Goal: Find specific page/section: Find specific page/section

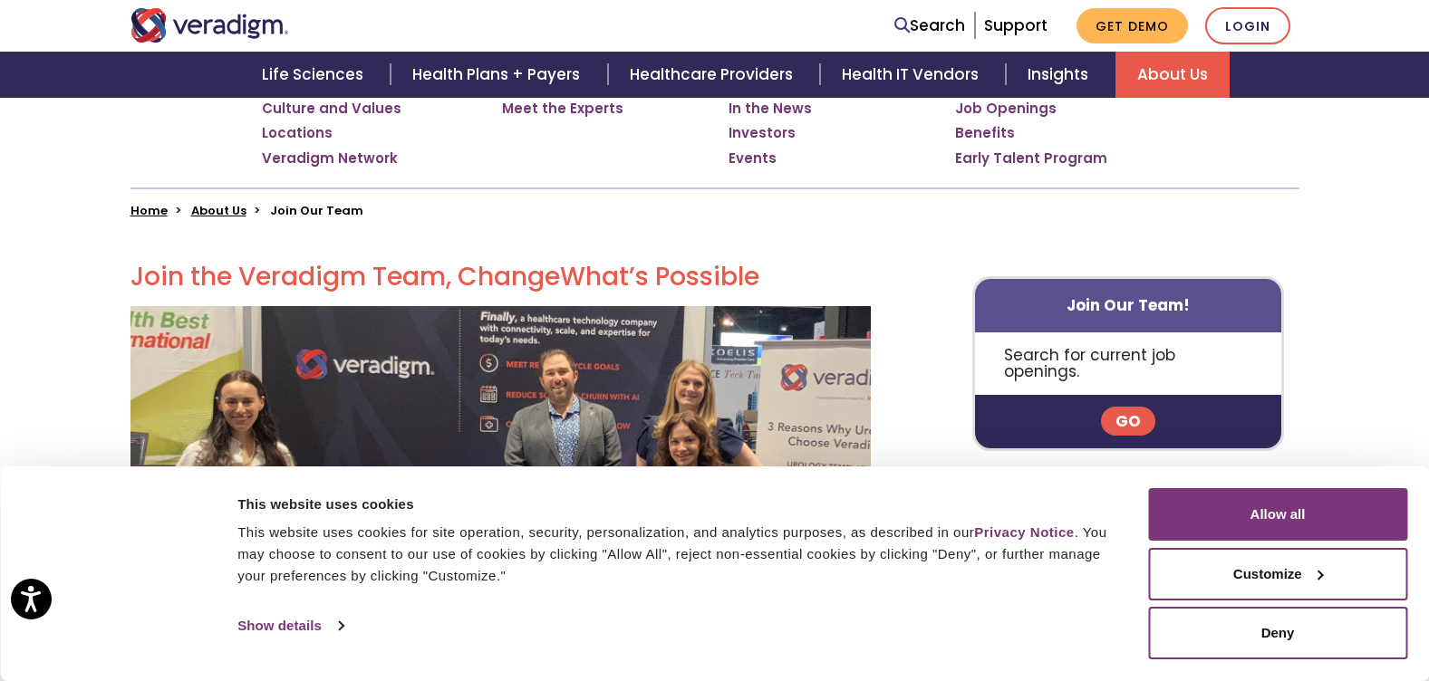
scroll to position [362, 0]
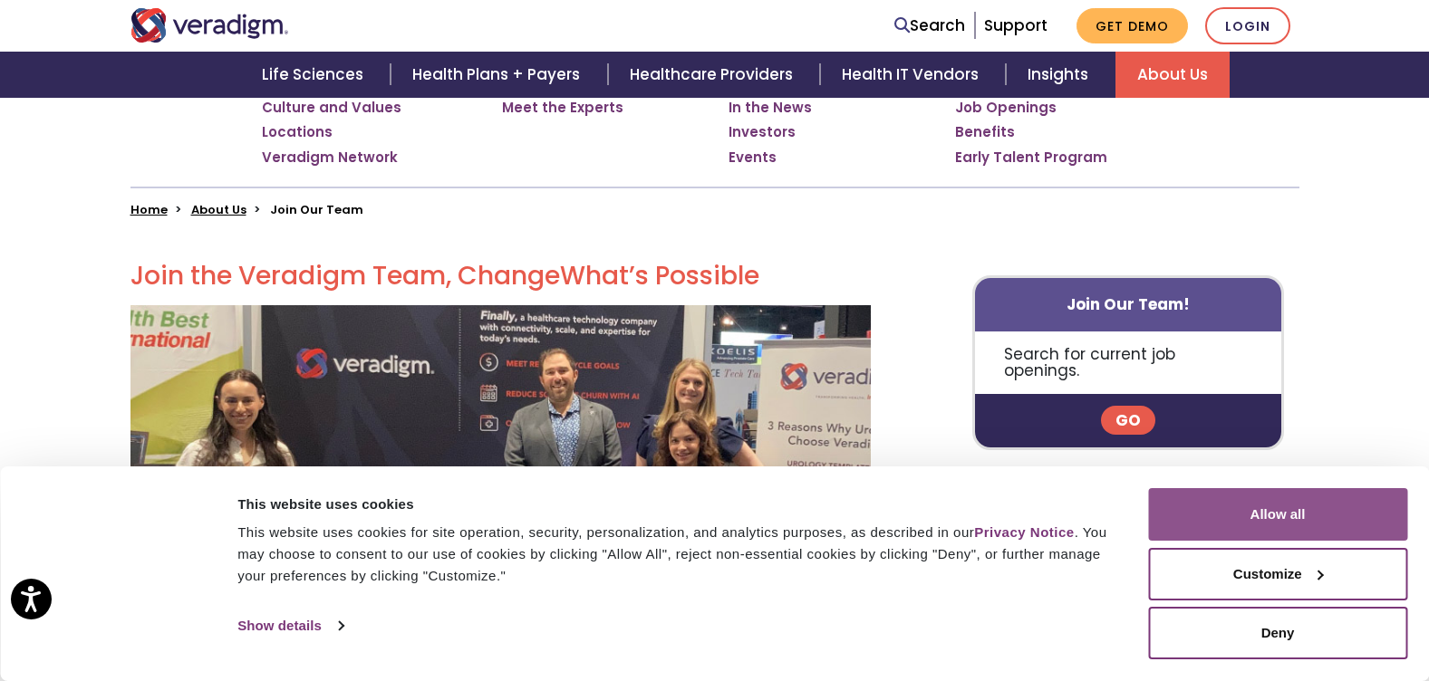
click at [1273, 528] on button "Allow all" at bounding box center [1277, 514] width 259 height 53
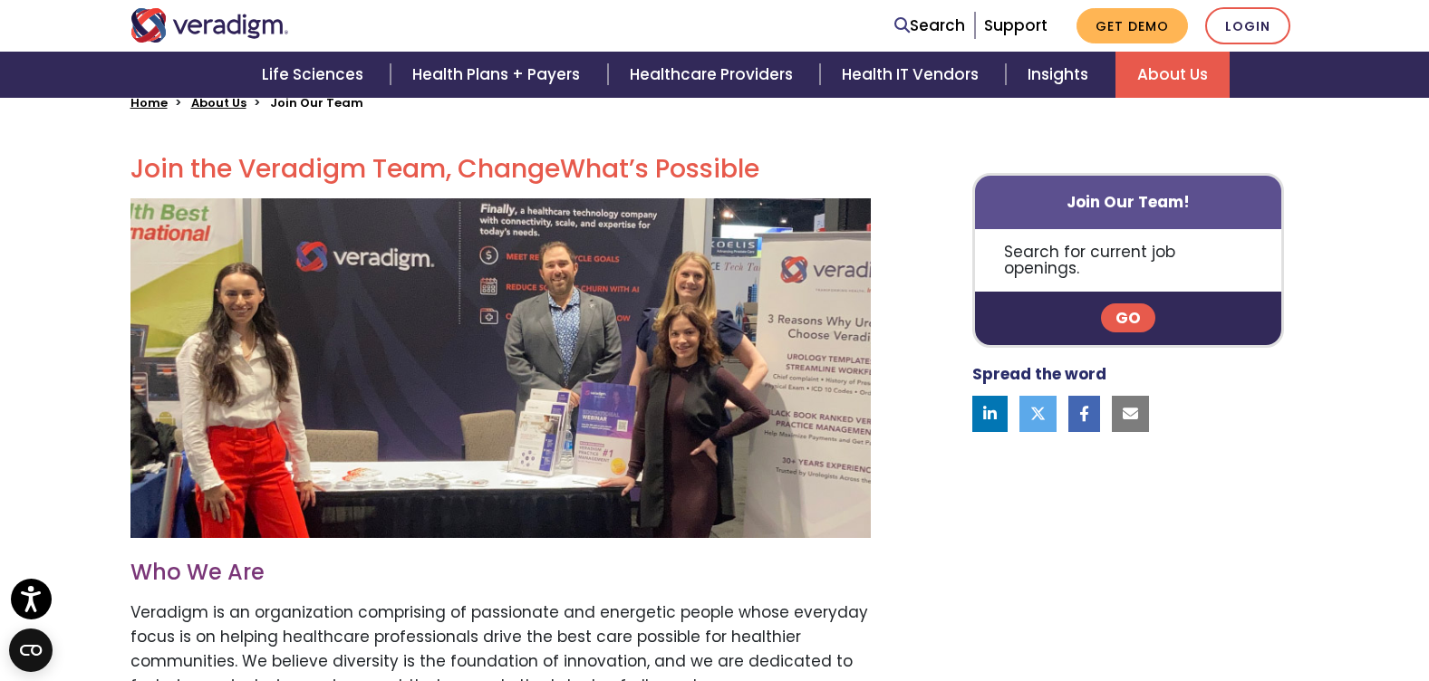
scroll to position [72, 0]
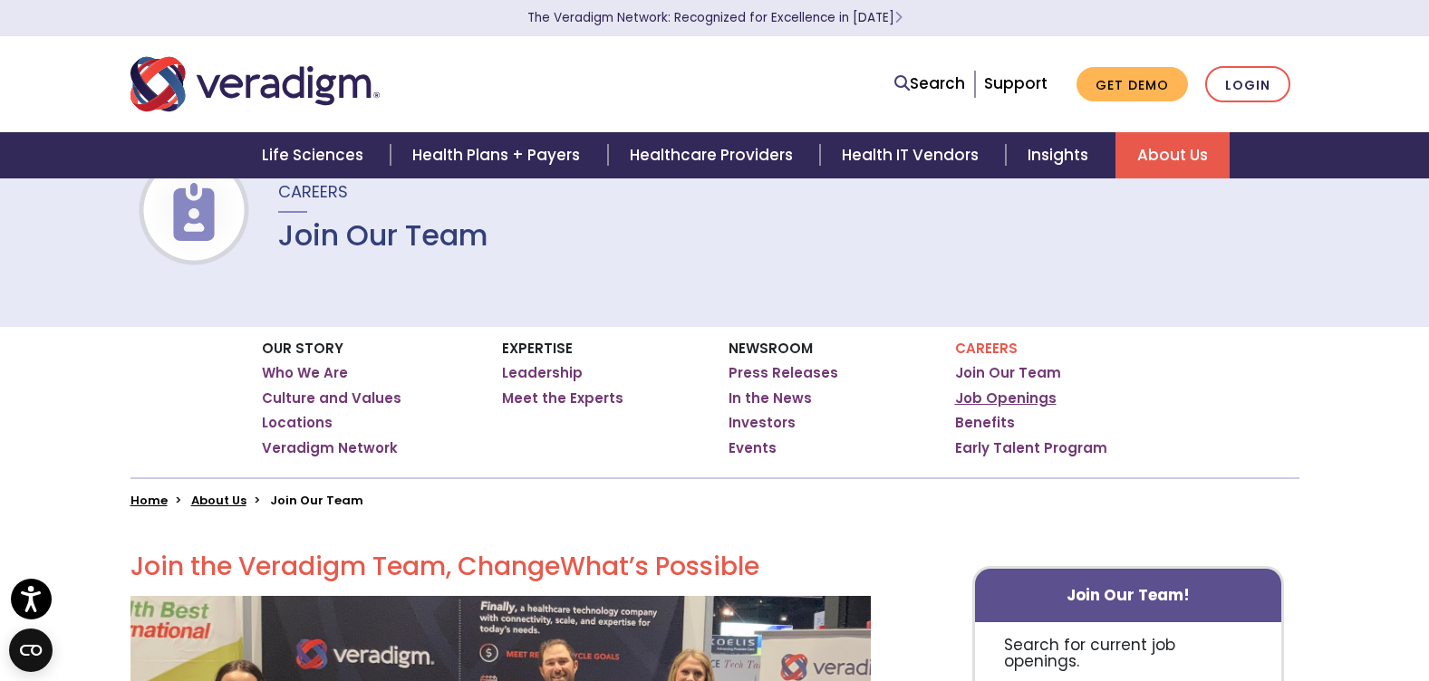
click at [1026, 394] on link "Job Openings" at bounding box center [1005, 399] width 101 height 18
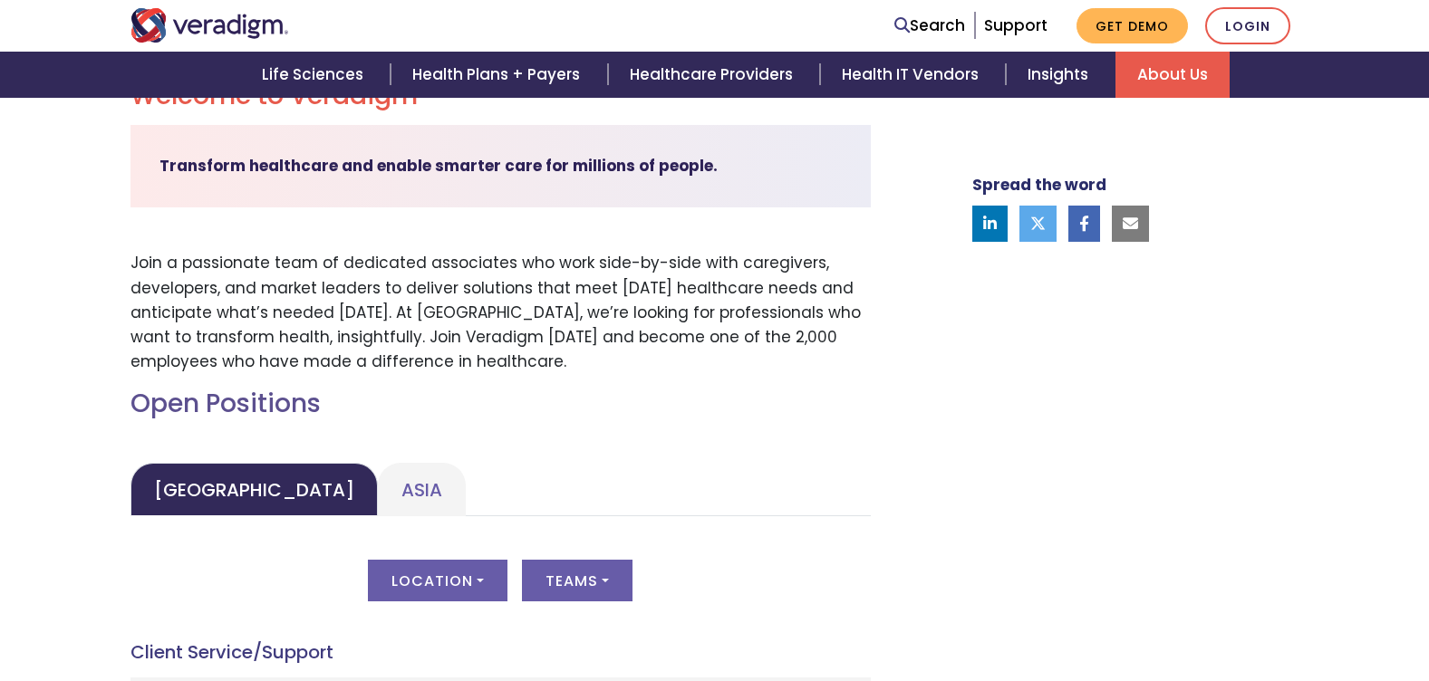
scroll to position [544, 0]
click at [378, 483] on link "Asia" at bounding box center [422, 488] width 88 height 53
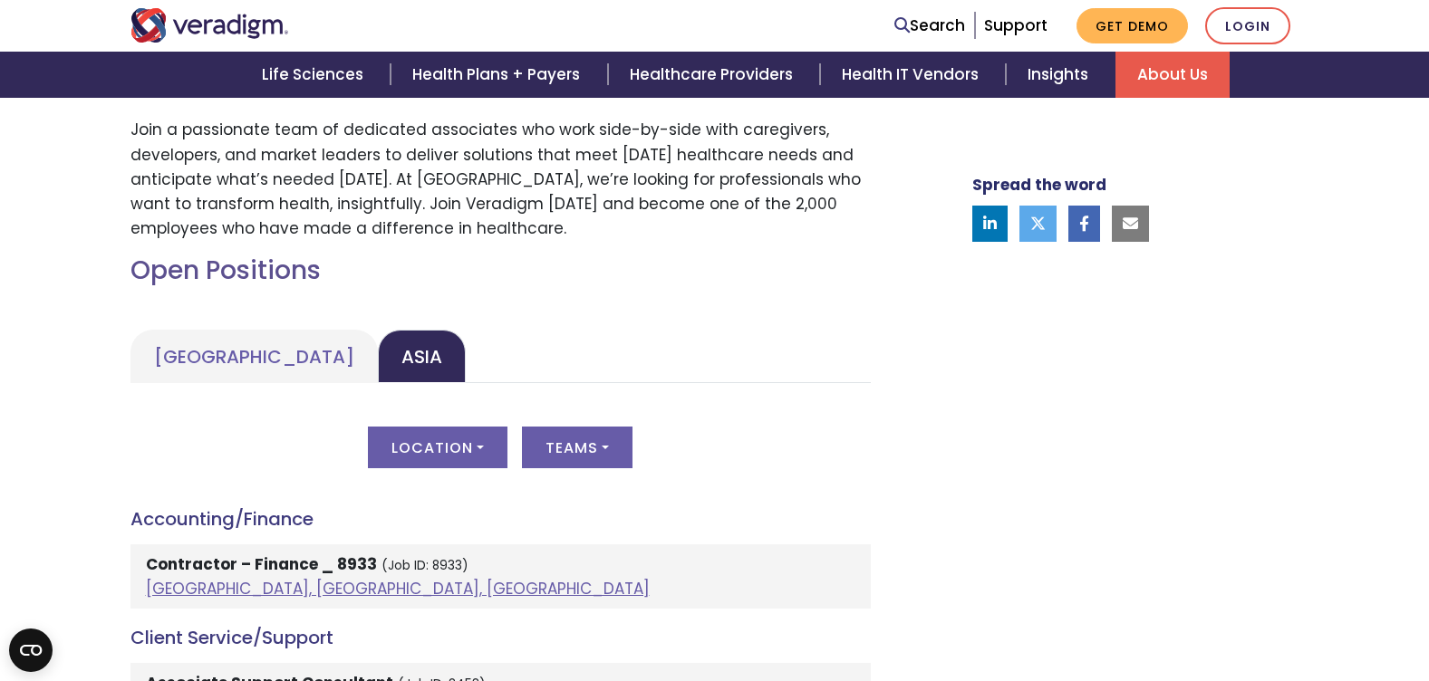
scroll to position [815, 0]
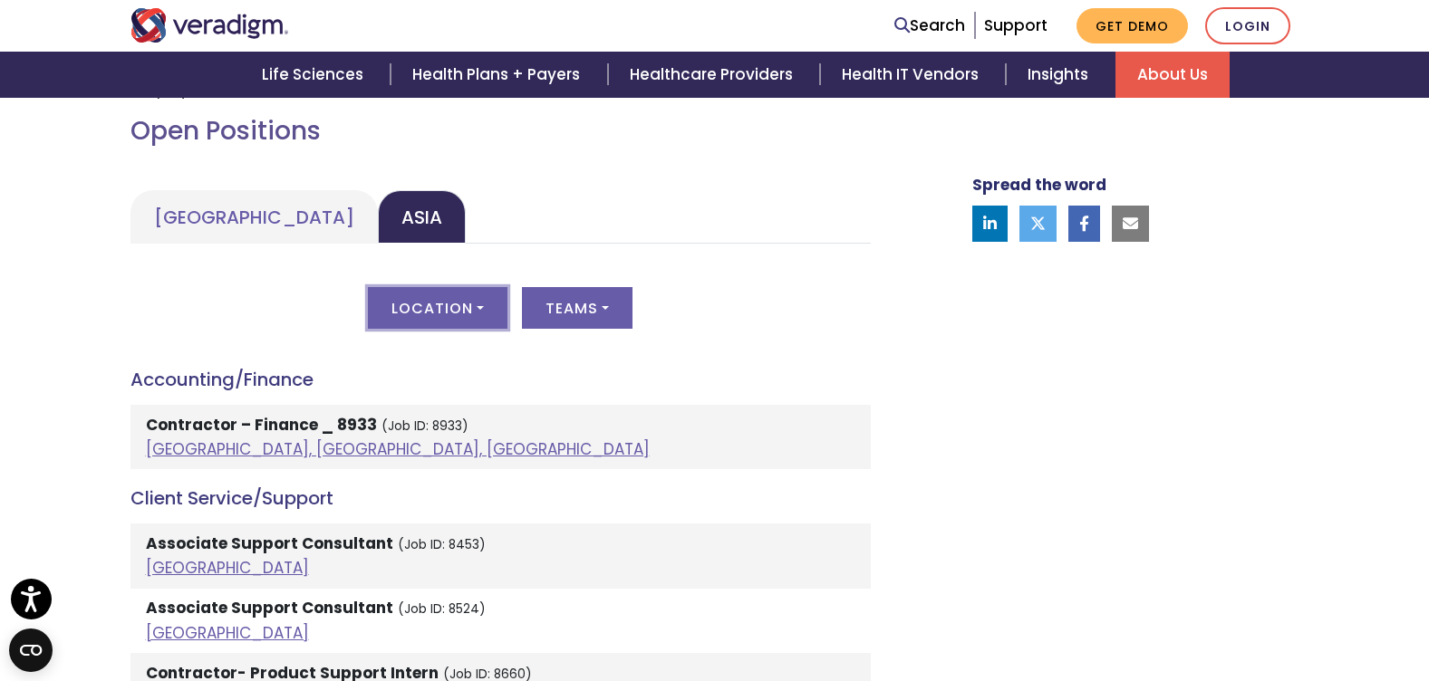
click at [462, 318] on button "Location" at bounding box center [438, 308] width 140 height 42
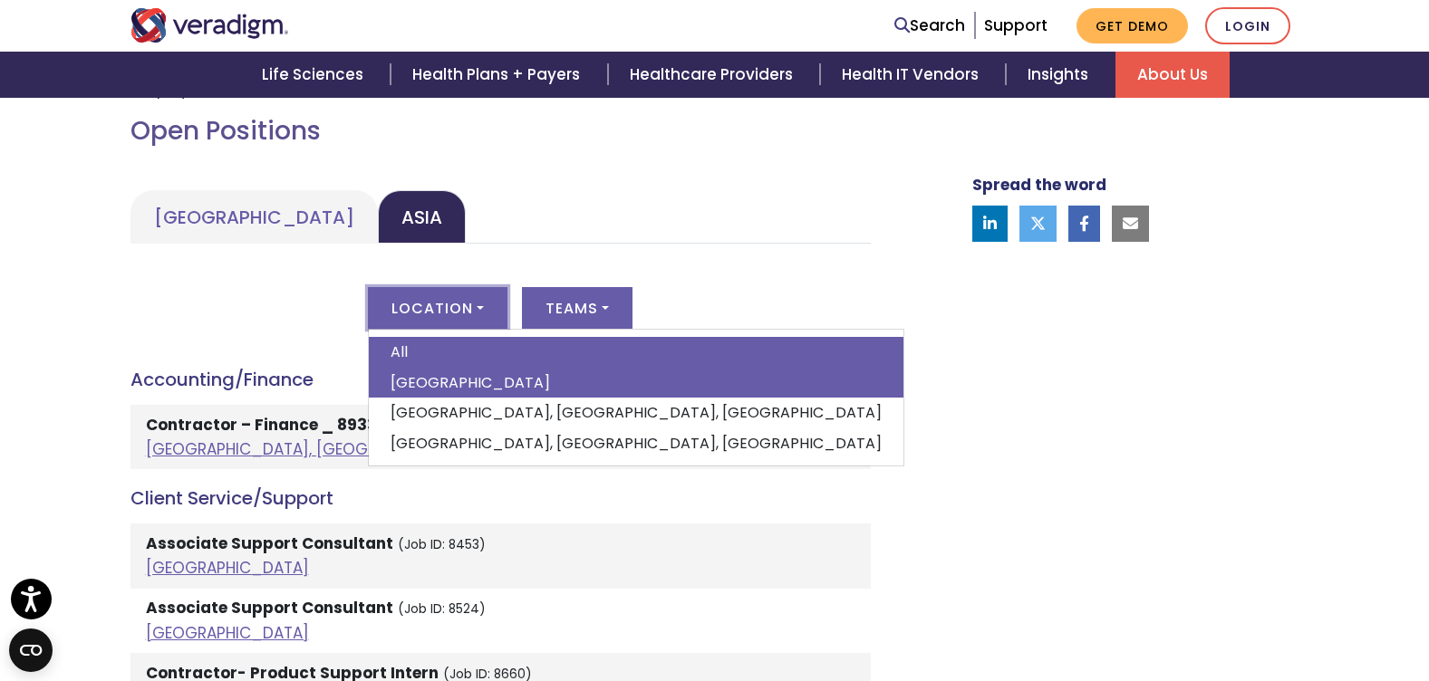
click at [455, 371] on link "[GEOGRAPHIC_DATA]" at bounding box center [636, 383] width 535 height 31
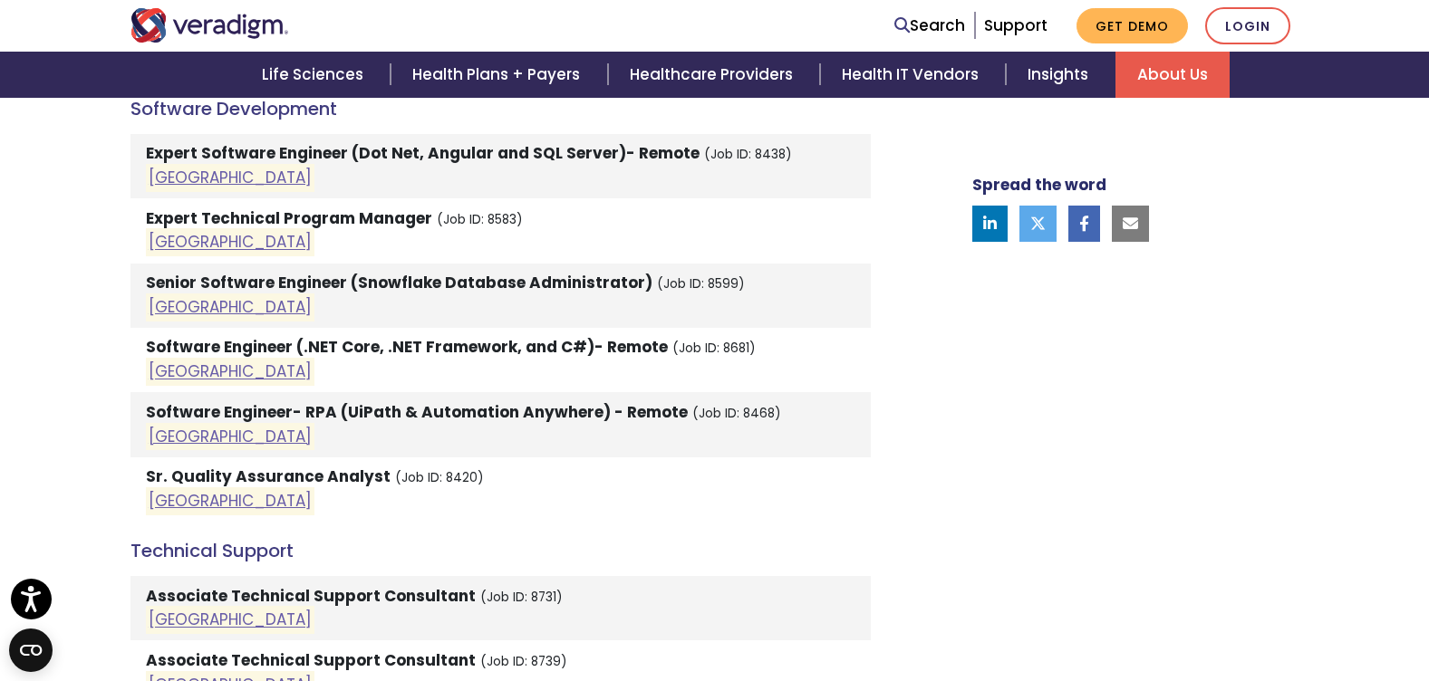
scroll to position [2084, 0]
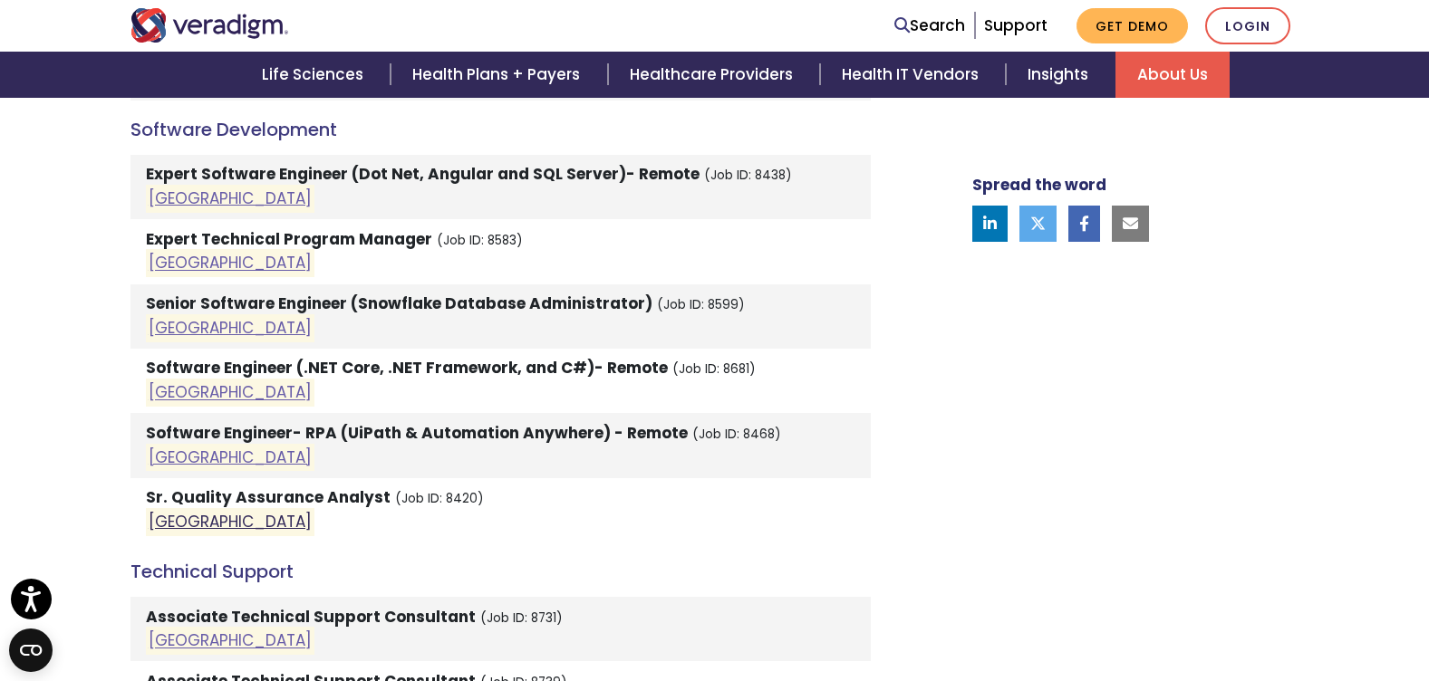
click at [169, 511] on link "[GEOGRAPHIC_DATA]" at bounding box center [230, 522] width 163 height 22
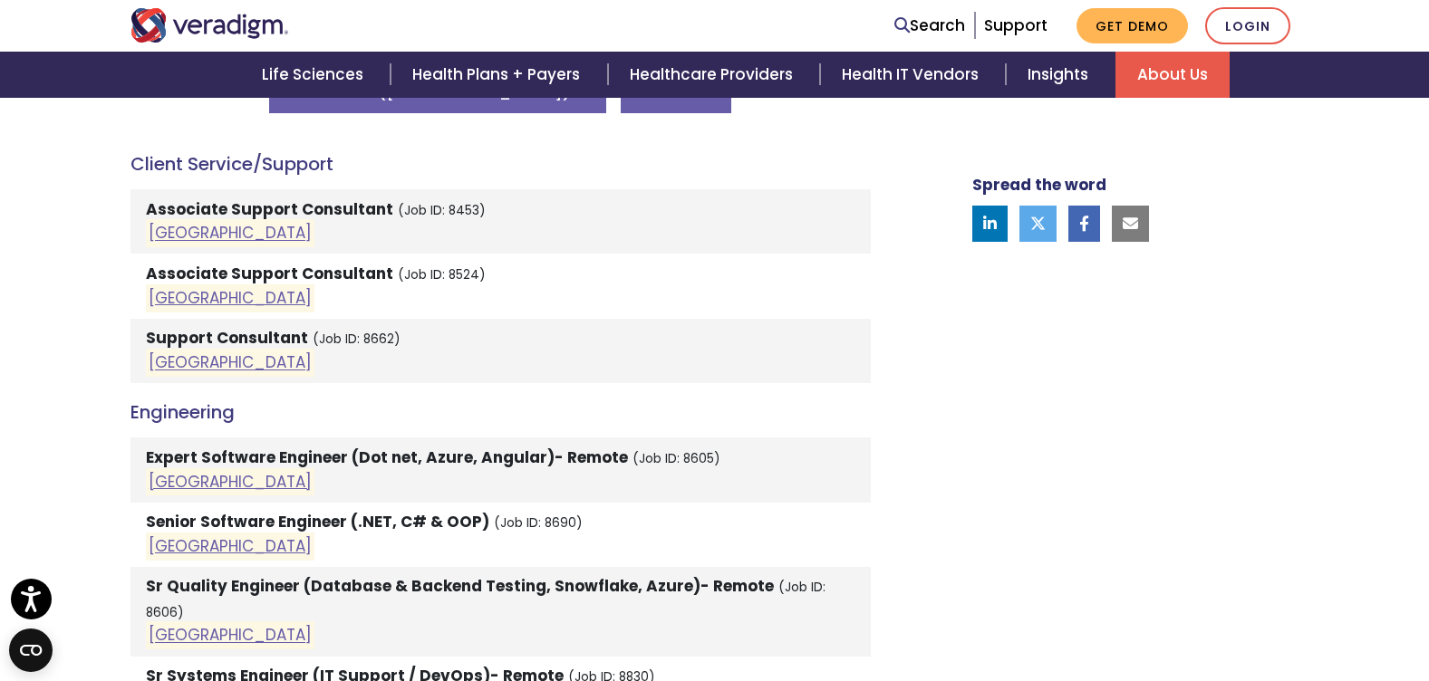
scroll to position [997, 0]
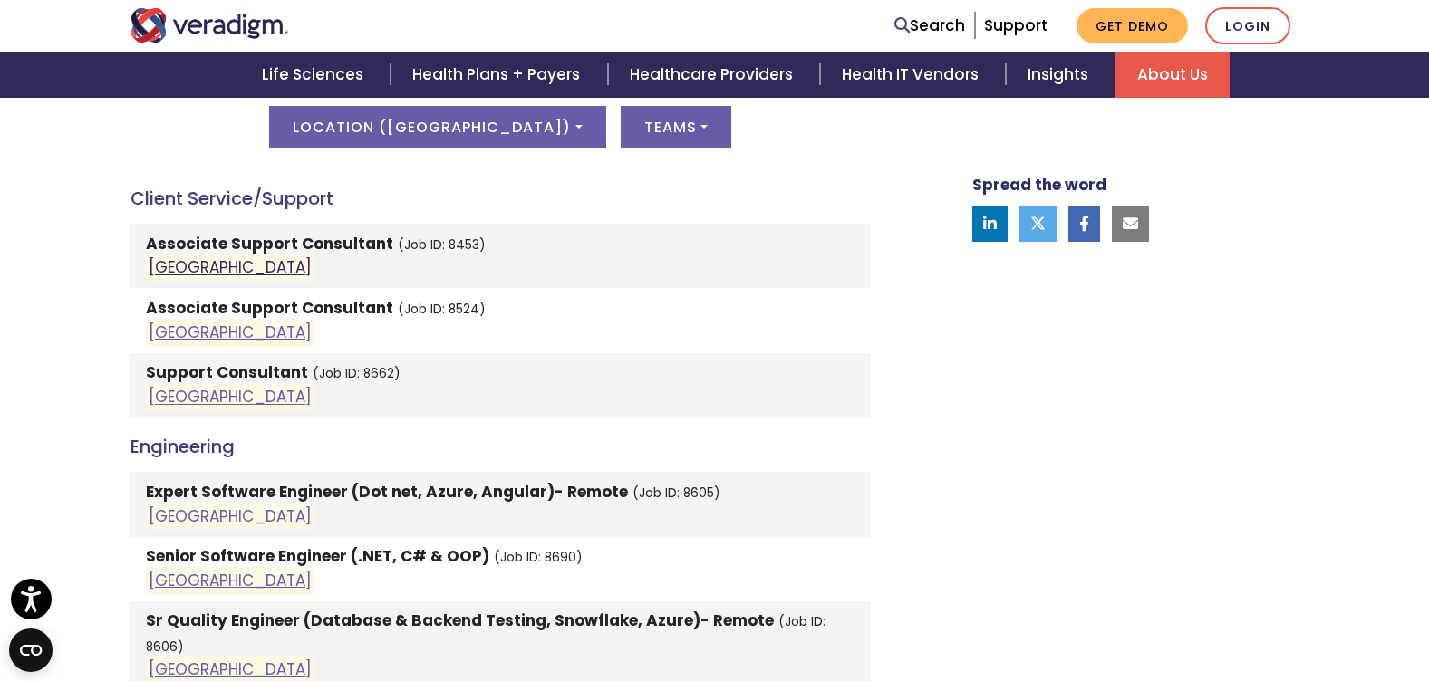
click at [158, 269] on link "[GEOGRAPHIC_DATA]" at bounding box center [230, 268] width 163 height 22
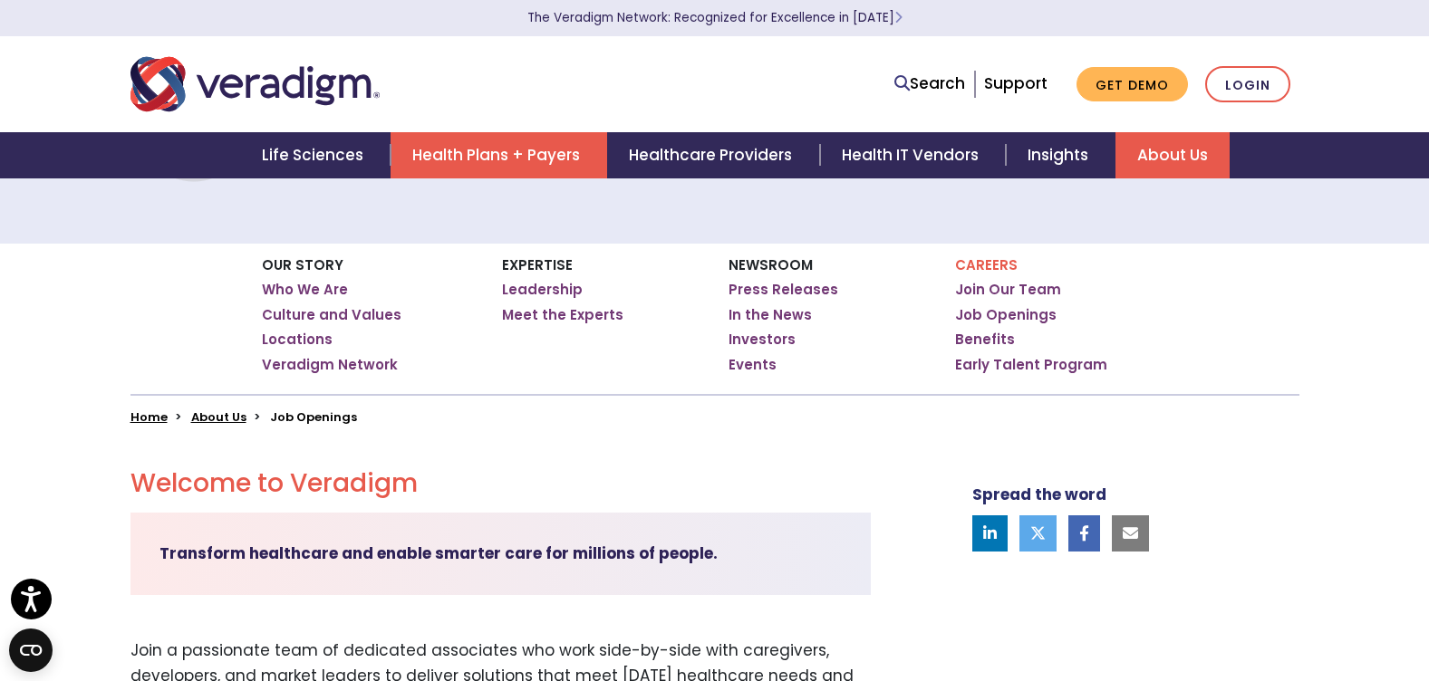
scroll to position [0, 0]
